Goal: Browse casually

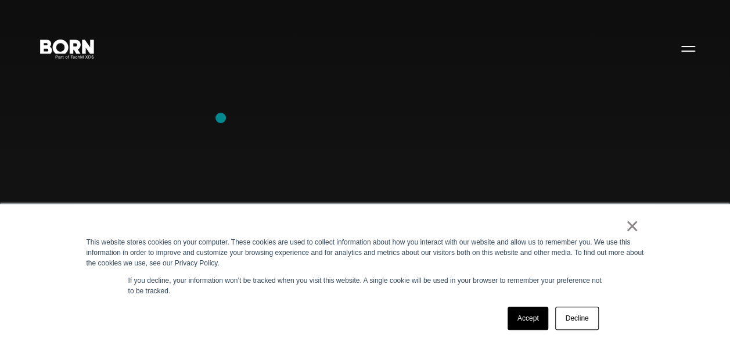
click at [221, 118] on div "Combining creative, content, and commerce to drive change. Imagine, build, and …" at bounding box center [365, 172] width 730 height 345
click at [119, 167] on div "Combining creative, content, and commerce to drive change. Imagine, build, and …" at bounding box center [365, 172] width 730 height 345
click at [101, 150] on div "Combining creative, content, and commerce to drive change. Imagine, build, and …" at bounding box center [365, 172] width 730 height 345
click at [121, 113] on div "Combining creative, content, and commerce to drive change. Imagine, build, and …" at bounding box center [365, 172] width 730 height 345
click at [114, 175] on div "Combining creative, content, and commerce to drive change. Imagine, build, and …" at bounding box center [365, 172] width 730 height 345
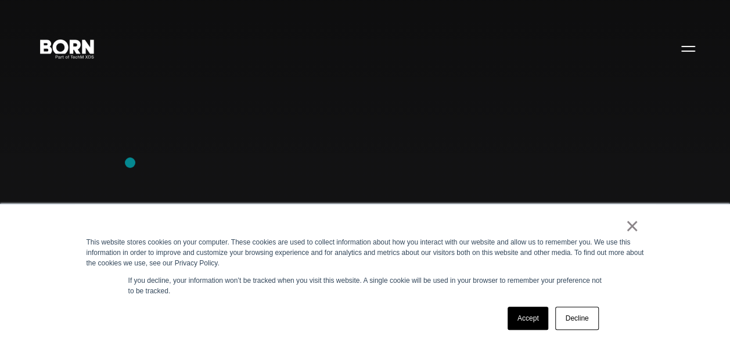
click at [130, 163] on div "Combining creative, content, and commerce to drive change. Imagine, build, and …" at bounding box center [365, 172] width 730 height 345
click at [84, 128] on div "Combining creative, content, and commerce to drive change. Imagine, build, and …" at bounding box center [365, 172] width 730 height 345
click at [81, 153] on div "Combining creative, content, and commerce to drive change. Imagine, build, and …" at bounding box center [365, 172] width 730 height 345
click at [634, 227] on link "×" at bounding box center [633, 226] width 14 height 10
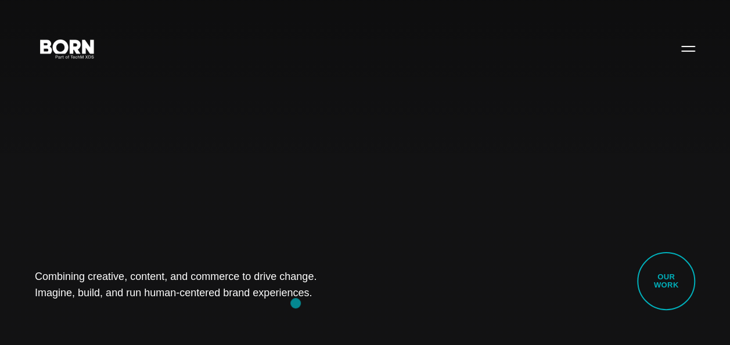
drag, startPoint x: 17, startPoint y: 271, endPoint x: 302, endPoint y: 304, distance: 286.6
click at [302, 304] on div "Combining creative, content, and commerce to drive change. Imagine, build, and …" at bounding box center [365, 172] width 730 height 345
drag, startPoint x: 302, startPoint y: 304, endPoint x: 218, endPoint y: 314, distance: 84.2
click at [218, 314] on div "Combining creative, content, and commerce to drive change. Imagine, build, and …" at bounding box center [365, 172] width 730 height 345
click at [415, 246] on div "Combining creative, content, and commerce to drive change. Imagine, build, and …" at bounding box center [365, 172] width 730 height 345
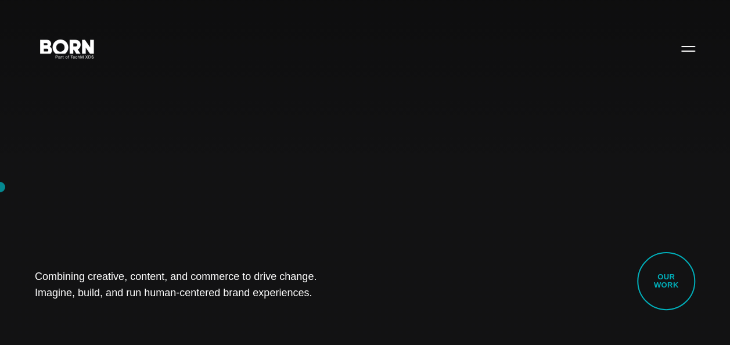
click at [256, 313] on div "Combining creative, content, and commerce to drive change. Imagine, build, and …" at bounding box center [365, 172] width 730 height 345
click at [79, 130] on div "Combining creative, content, and commerce to drive change. Imagine, build, and …" at bounding box center [365, 172] width 730 height 345
click at [92, 207] on div "Combining creative, content, and commerce to drive change. Imagine, build, and …" at bounding box center [365, 172] width 730 height 345
click at [95, 136] on div "Combining creative, content, and commerce to drive change. Imagine, build, and …" at bounding box center [365, 172] width 730 height 345
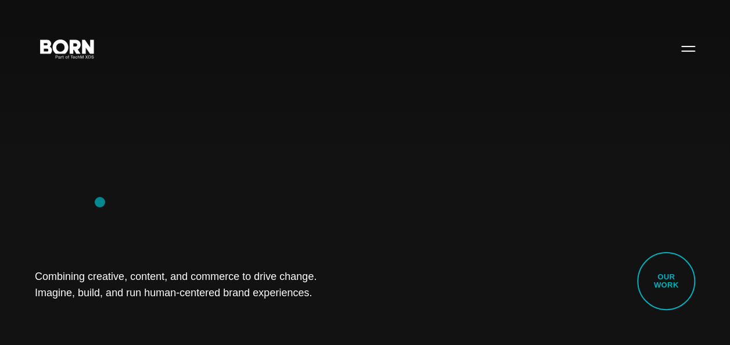
click at [100, 202] on div "Combining creative, content, and commerce to drive change. Imagine, build, and …" at bounding box center [365, 172] width 730 height 345
click at [85, 126] on div "Combining creative, content, and commerce to drive change. Imagine, build, and …" at bounding box center [365, 172] width 730 height 345
